Goal: Find specific page/section: Find specific page/section

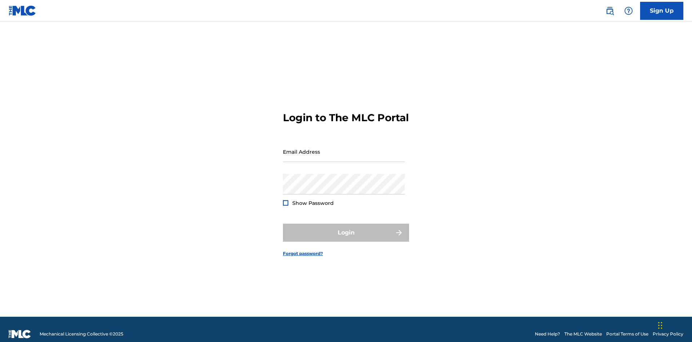
scroll to position [9, 0]
click at [344, 148] on input "Email Address" at bounding box center [344, 151] width 122 height 21
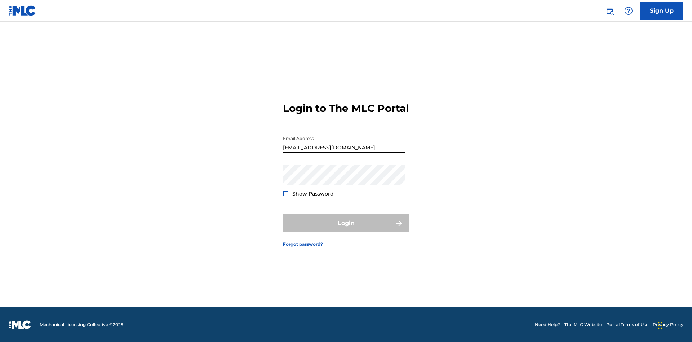
type input "[EMAIL_ADDRESS][DOMAIN_NAME]"
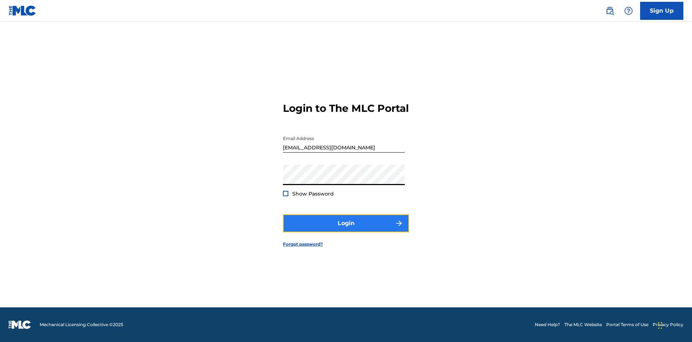
click at [346, 229] on button "Login" at bounding box center [346, 223] width 126 height 18
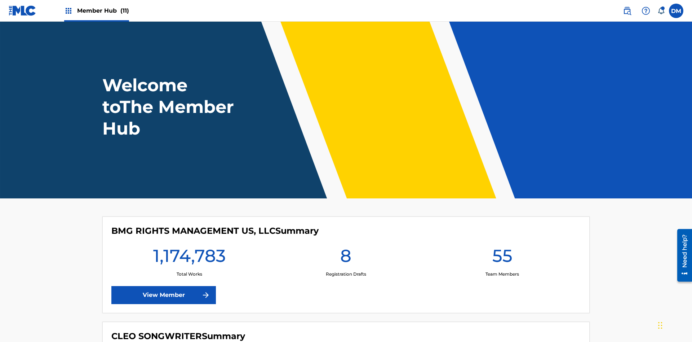
click at [103, 10] on span "Member Hub (11)" at bounding box center [103, 10] width 52 height 8
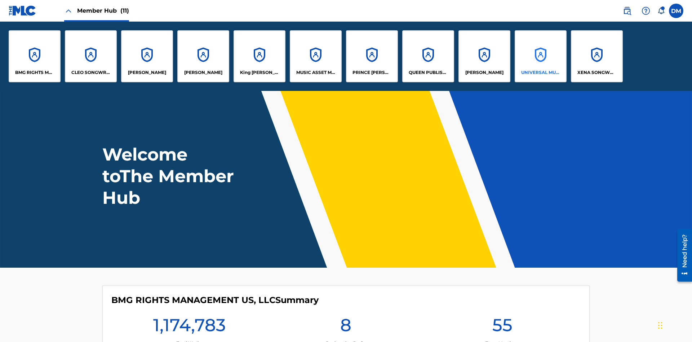
click at [541, 72] on p "UNIVERSAL MUSIC PUB GROUP" at bounding box center [540, 72] width 39 height 6
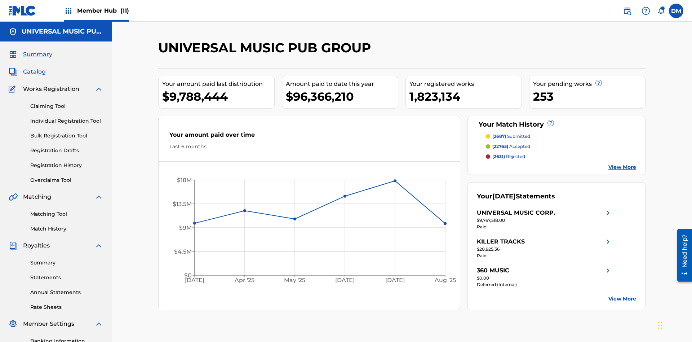
click at [34, 67] on span "Catalog" at bounding box center [34, 71] width 23 height 9
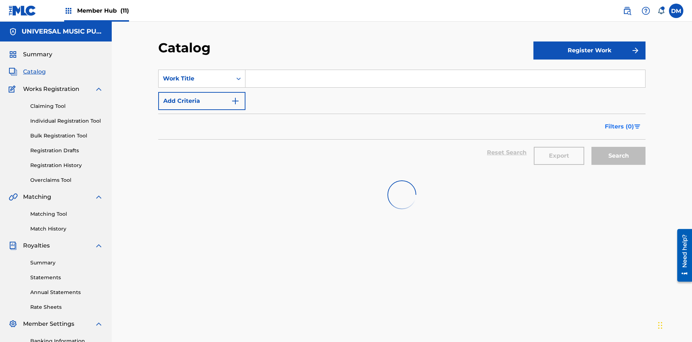
click at [620, 122] on span "Filters ( 0 )" at bounding box center [619, 126] width 29 height 9
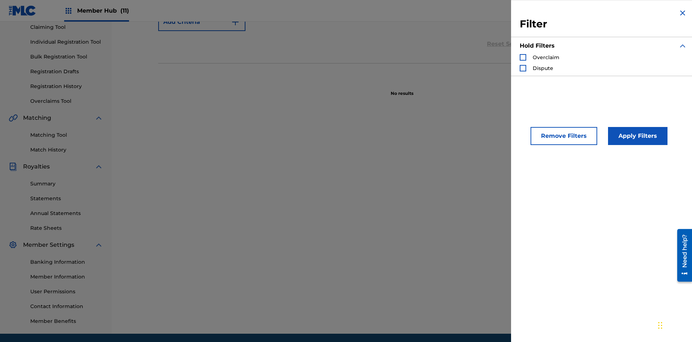
click at [523, 57] on div "Search Form" at bounding box center [523, 57] width 6 height 6
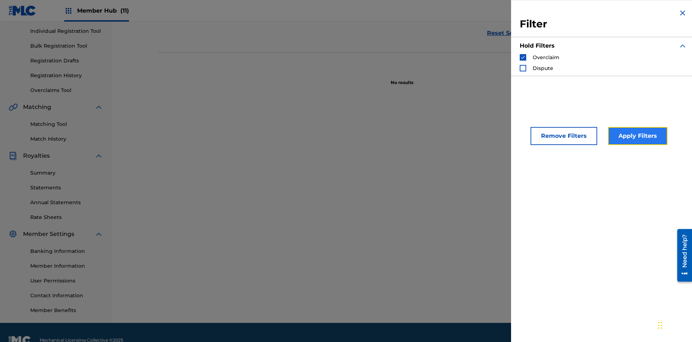
click at [637, 136] on button "Apply Filters" at bounding box center [638, 136] width 60 height 18
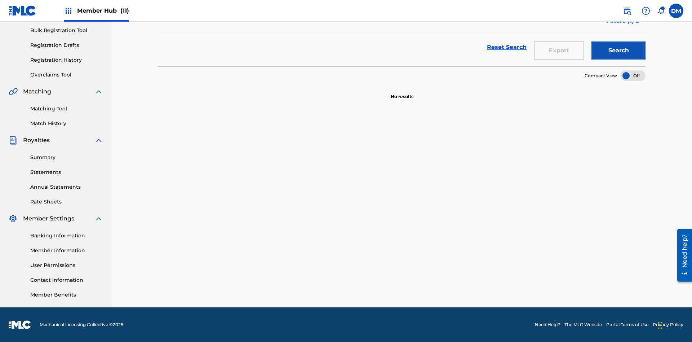
click at [620, 26] on span "Filters ( 1 )" at bounding box center [620, 21] width 27 height 9
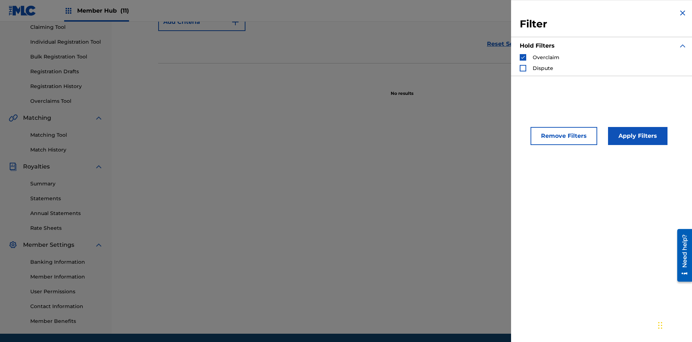
click at [523, 57] on img "Search Form" at bounding box center [523, 57] width 5 height 5
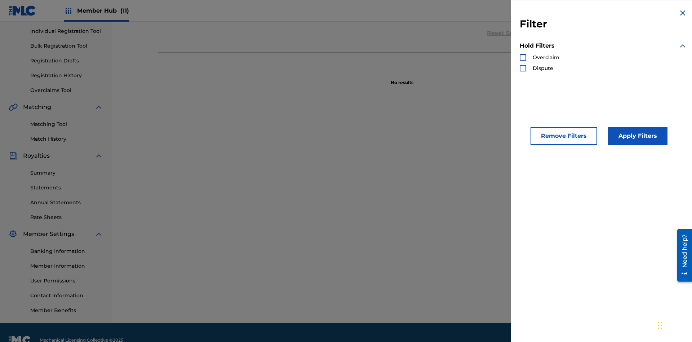
click at [523, 68] on div "Search Form" at bounding box center [523, 68] width 6 height 6
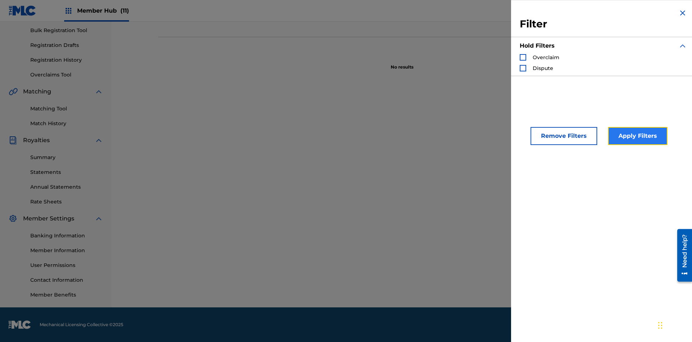
click at [637, 136] on button "Apply Filters" at bounding box center [638, 136] width 60 height 18
